Goal: Information Seeking & Learning: Check status

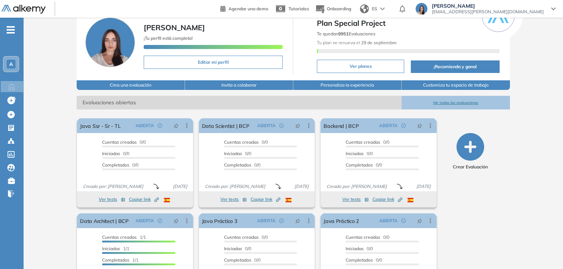
scroll to position [32, 0]
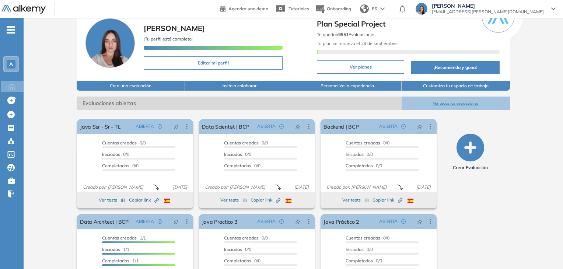
click at [445, 103] on button "Ver todas las evaluaciones" at bounding box center [455, 103] width 108 height 14
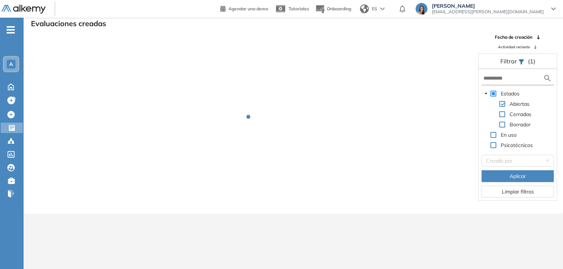
scroll to position [18, 0]
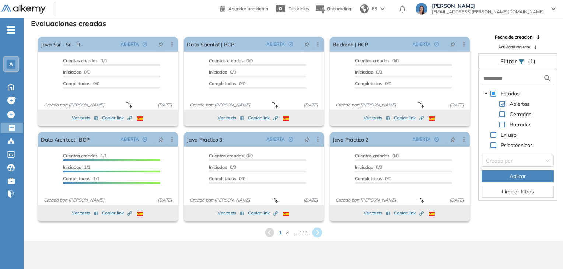
click at [315, 233] on icon at bounding box center [317, 233] width 10 height 10
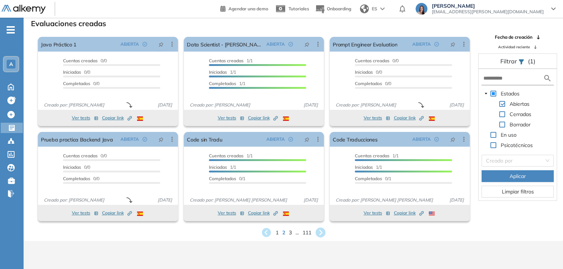
click at [318, 234] on icon at bounding box center [320, 233] width 10 height 10
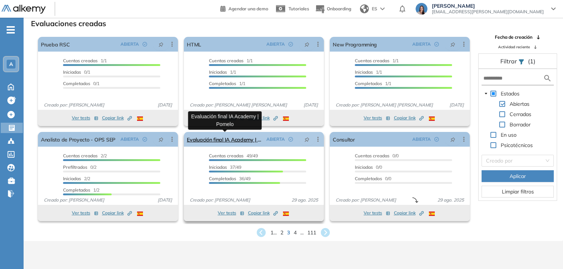
click at [224, 140] on link "Evaluación final IA Academy | Pomelo" at bounding box center [225, 139] width 77 height 15
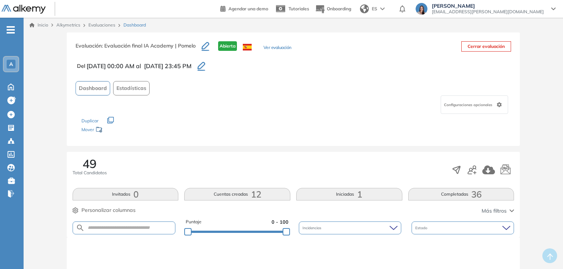
click at [421, 196] on button "Completadas 36" at bounding box center [461, 194] width 106 height 13
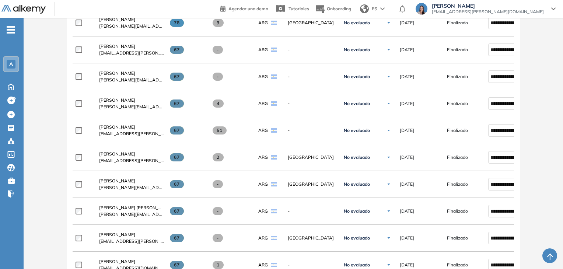
scroll to position [789, 0]
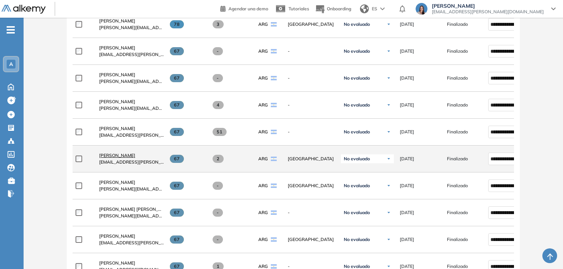
click at [121, 155] on span "[PERSON_NAME]" at bounding box center [117, 155] width 36 height 6
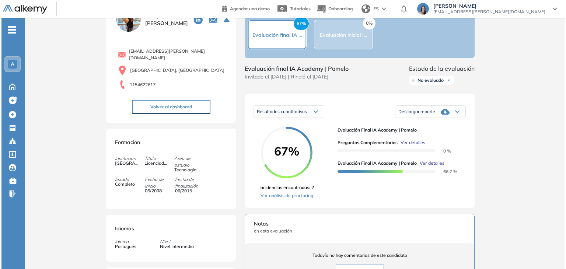
scroll to position [43, 0]
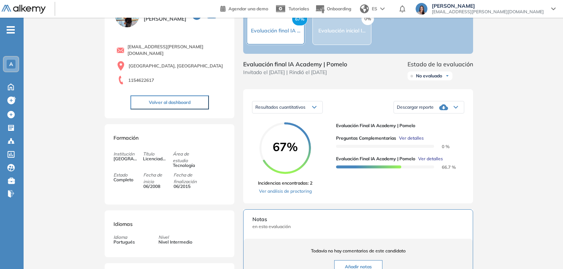
click at [429, 162] on span "Ver detalles" at bounding box center [430, 158] width 25 height 7
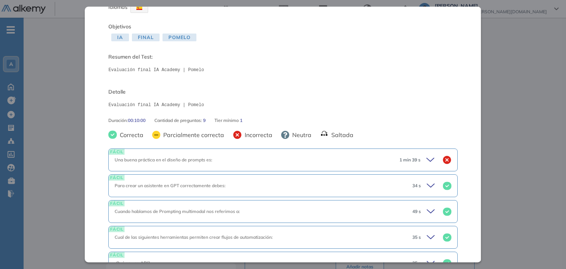
scroll to position [0, 0]
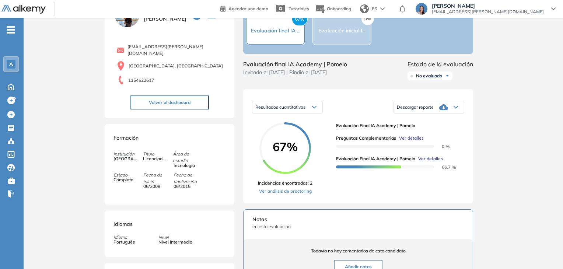
click at [505, 90] on div "Inicio Alkymetrics Evaluaciones Dashboard Candidato Evaluación final IA Academy…" at bounding box center [293, 206] width 539 height 463
click at [413, 141] on span "Ver detalles" at bounding box center [411, 138] width 25 height 7
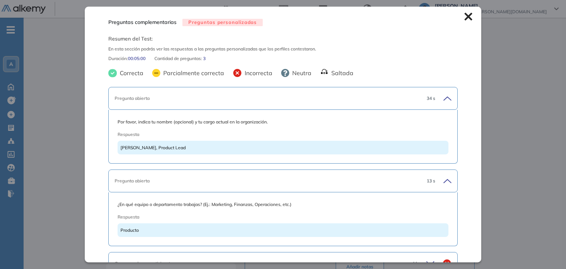
click at [464, 18] on icon at bounding box center [468, 17] width 8 height 8
